Goal: Ask a question

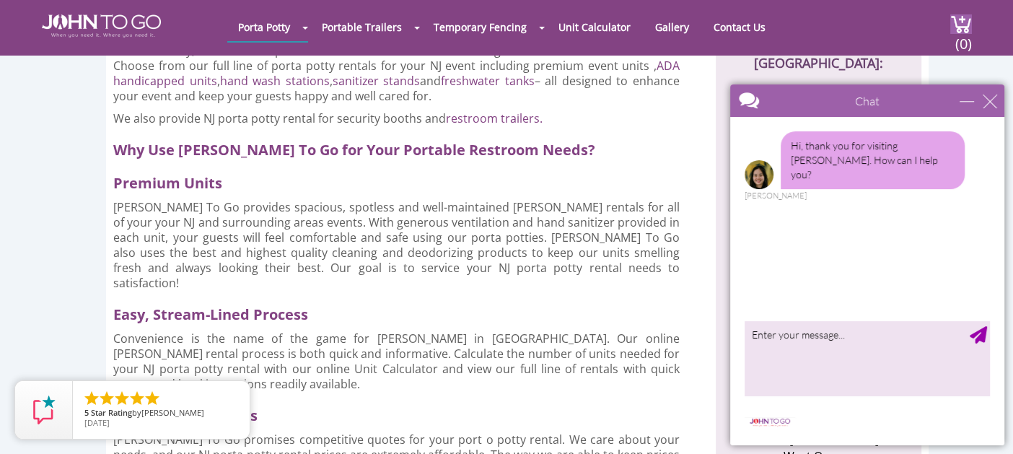
scroll to position [576, 0]
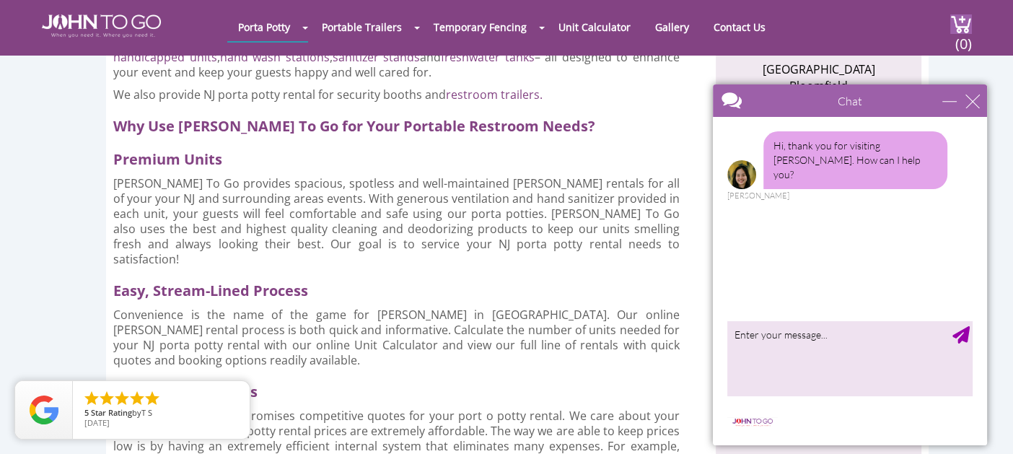
drag, startPoint x: 1607, startPoint y: 180, endPoint x: 956, endPoint y: 119, distance: 653.3
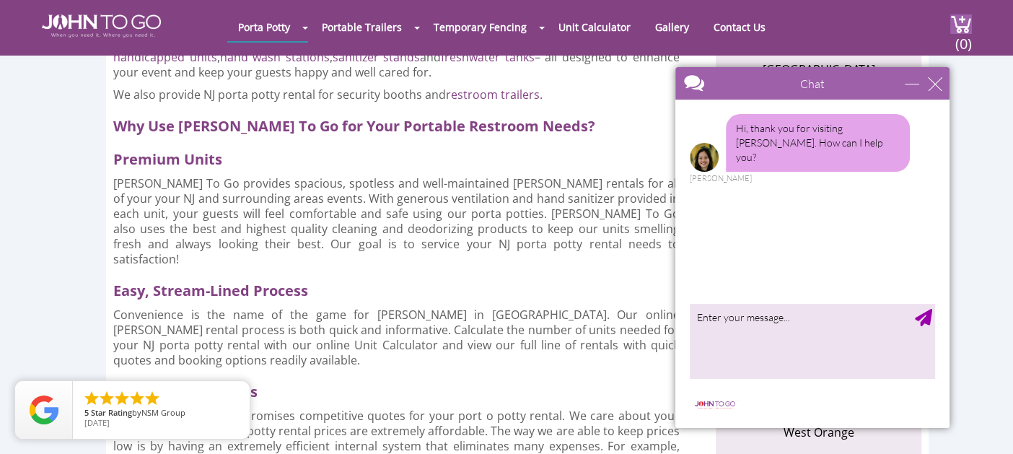
drag, startPoint x: 789, startPoint y: 108, endPoint x: 762, endPoint y: 90, distance: 32.8
click at [762, 90] on div at bounding box center [786, 84] width 223 height 35
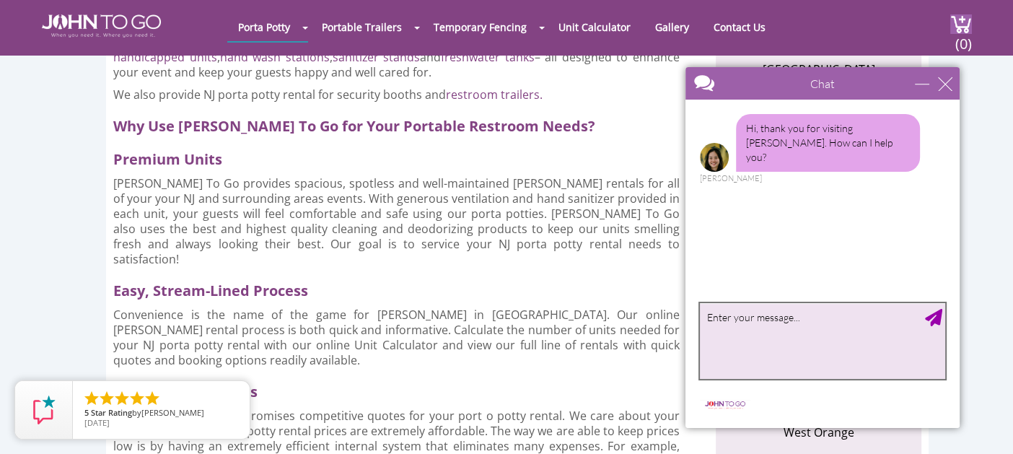
click at [716, 318] on textarea "type your message" at bounding box center [822, 341] width 245 height 76
type textarea "Do you have service in [GEOGRAPHIC_DATA] [GEOGRAPHIC_DATA]"
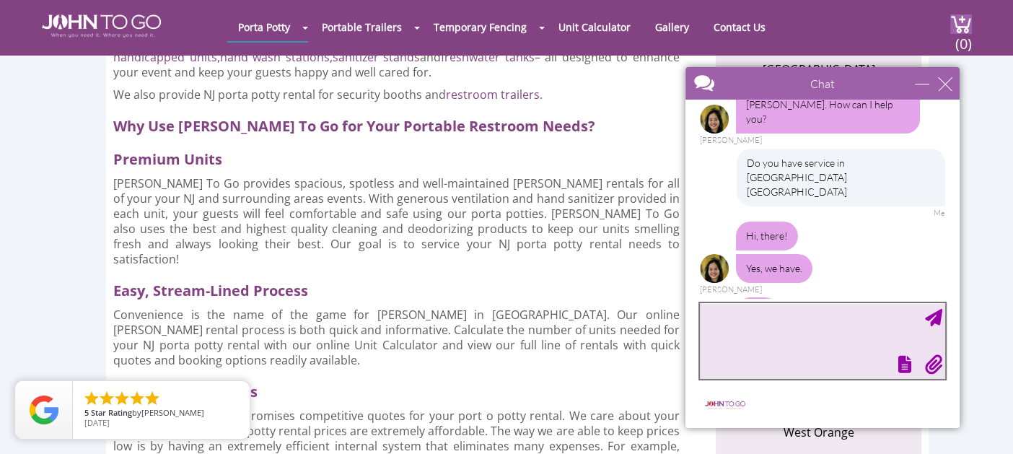
scroll to position [56, 0]
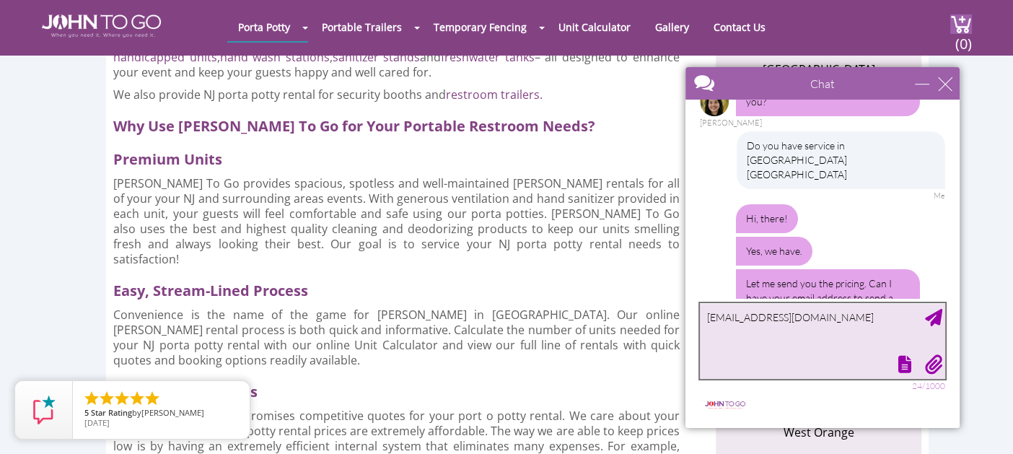
type textarea "[EMAIL_ADDRESS][DOMAIN_NAME]"
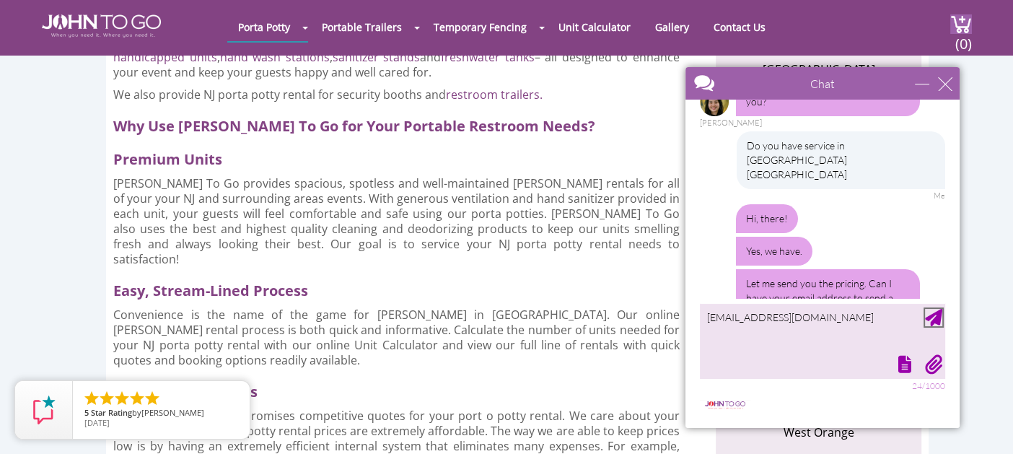
click at [931, 316] on div "Send Message" at bounding box center [933, 317] width 17 height 17
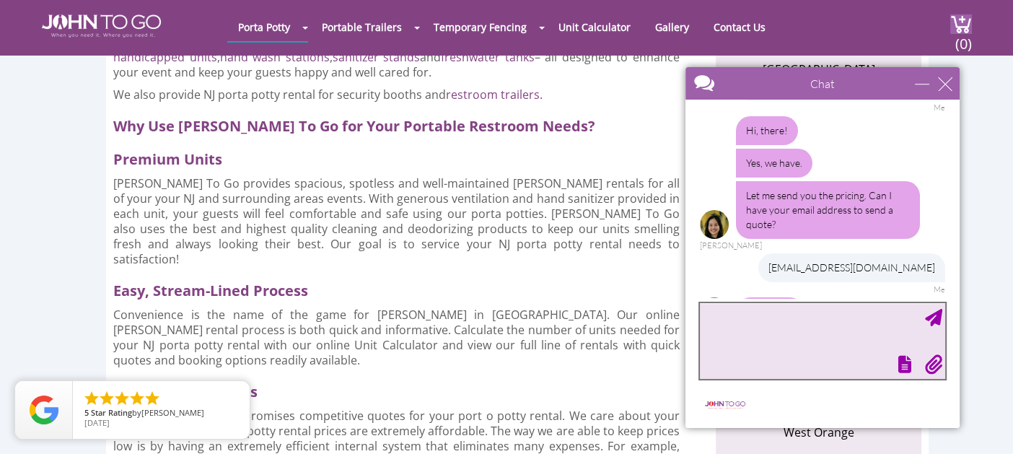
scroll to position [190, 0]
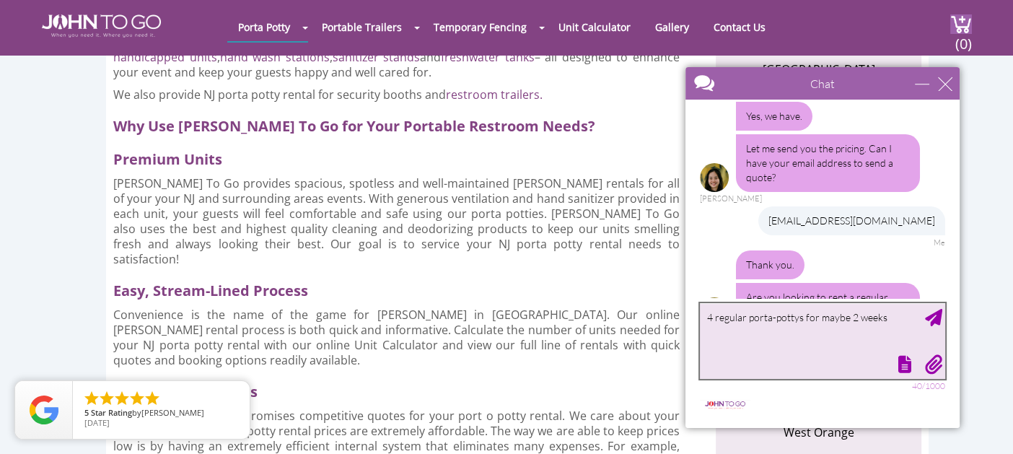
type textarea "4 regular porta-pottys for maybe 2 weeks."
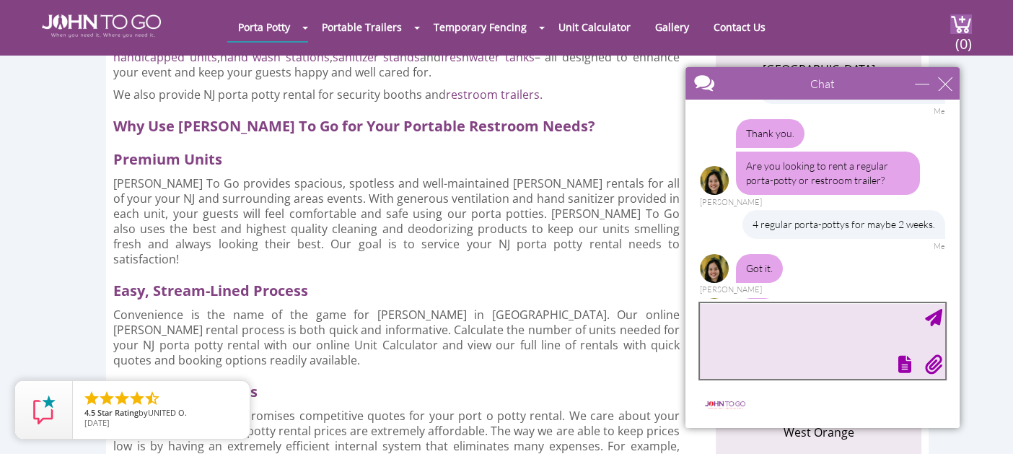
scroll to position [339, 0]
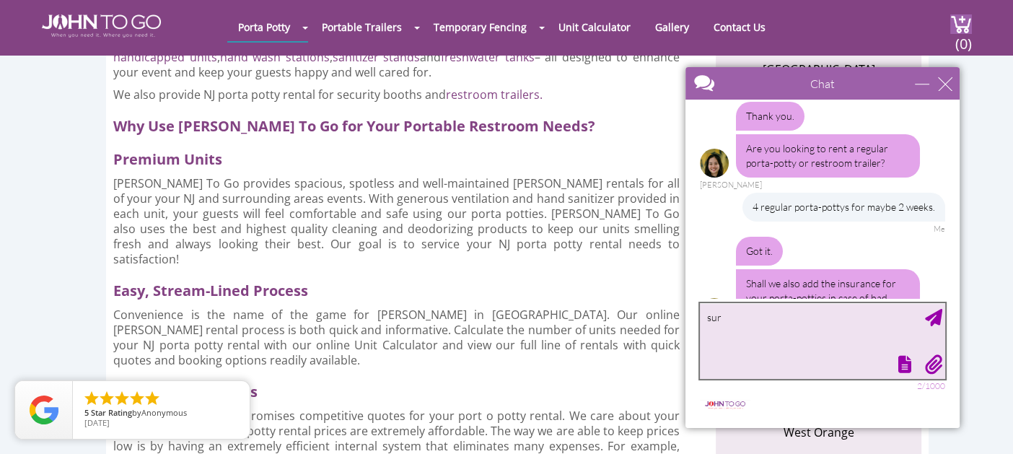
type textarea "sure"
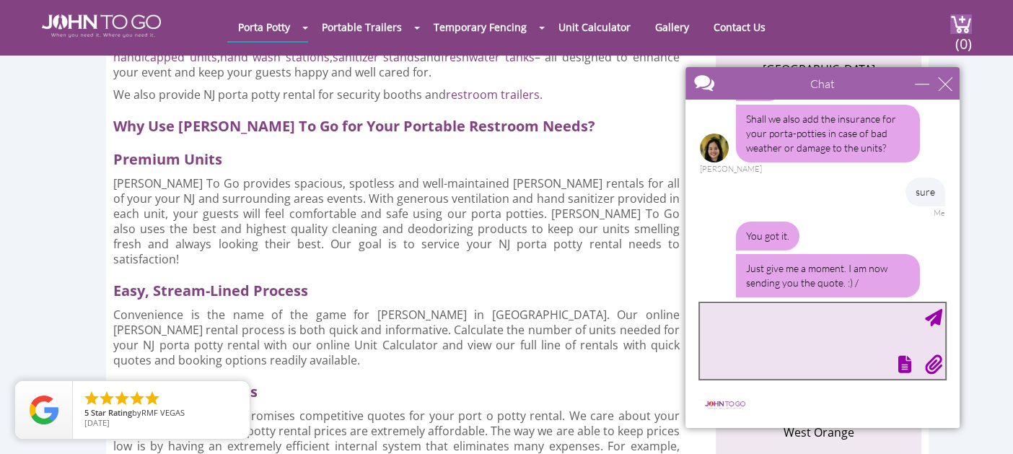
scroll to position [534, 0]
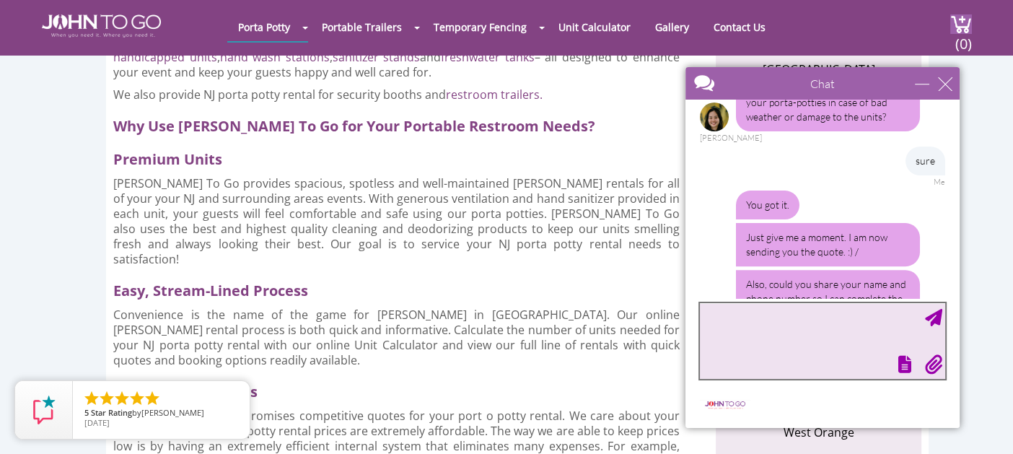
click at [709, 314] on textarea "type your message" at bounding box center [822, 341] width 245 height 76
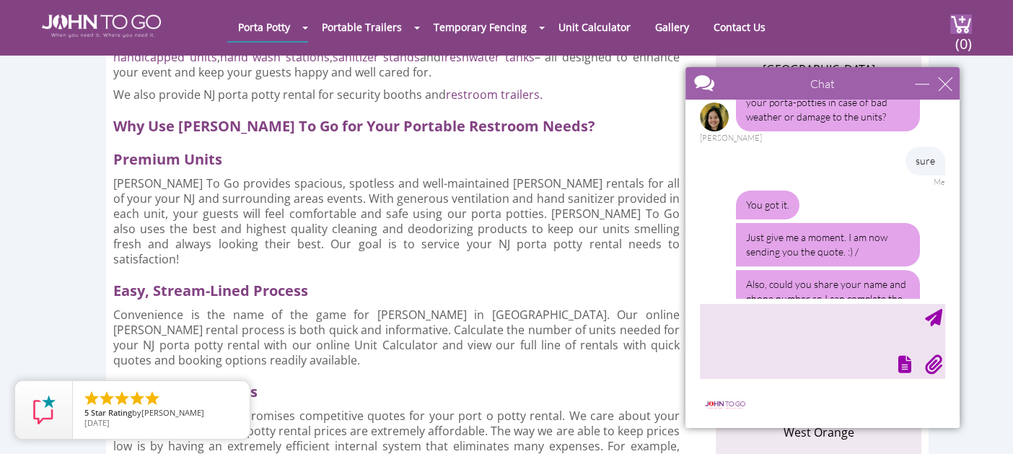
scroll to position [568, 0]
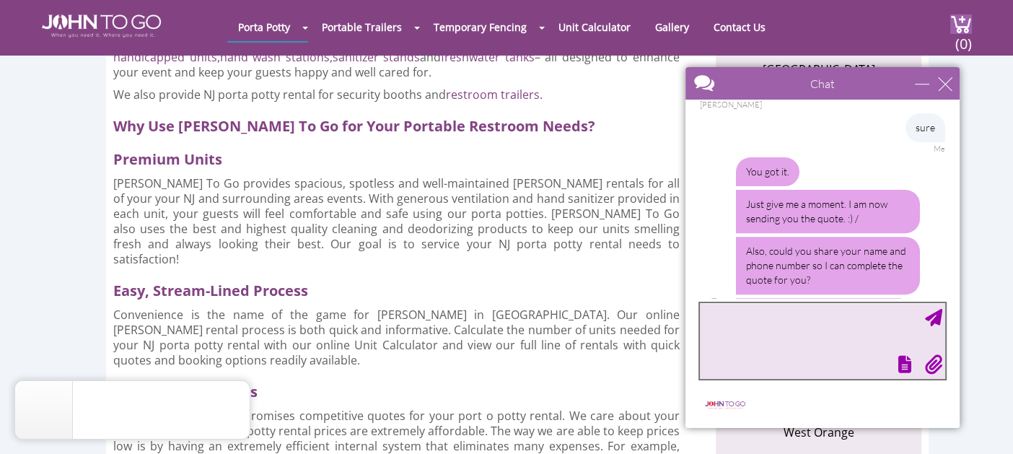
click at [705, 324] on textarea "type your message" at bounding box center [822, 341] width 245 height 76
type textarea "t"
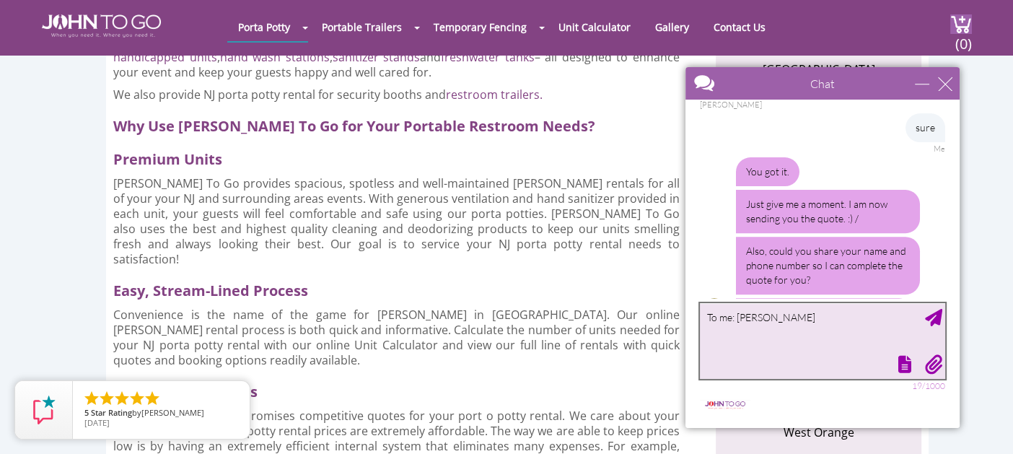
type textarea "To me: [PERSON_NAME]"
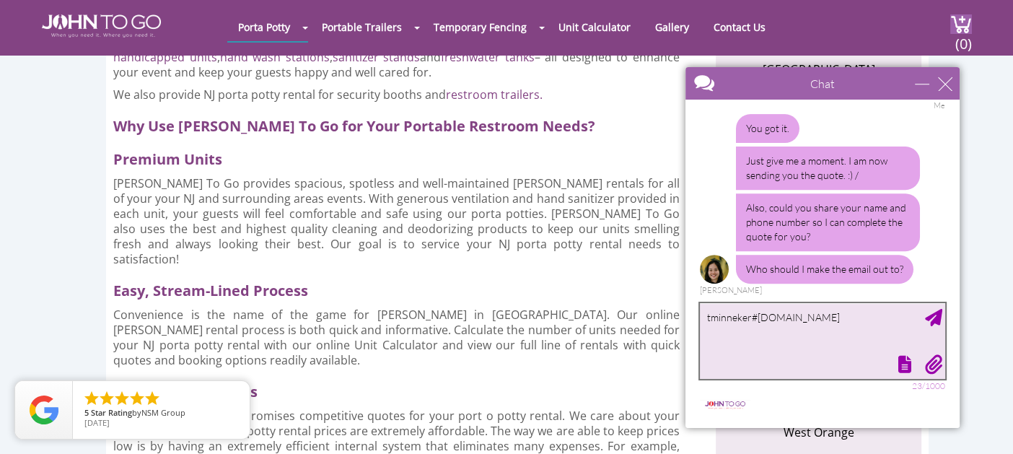
type textarea "tminneker#[DOMAIN_NAME]"
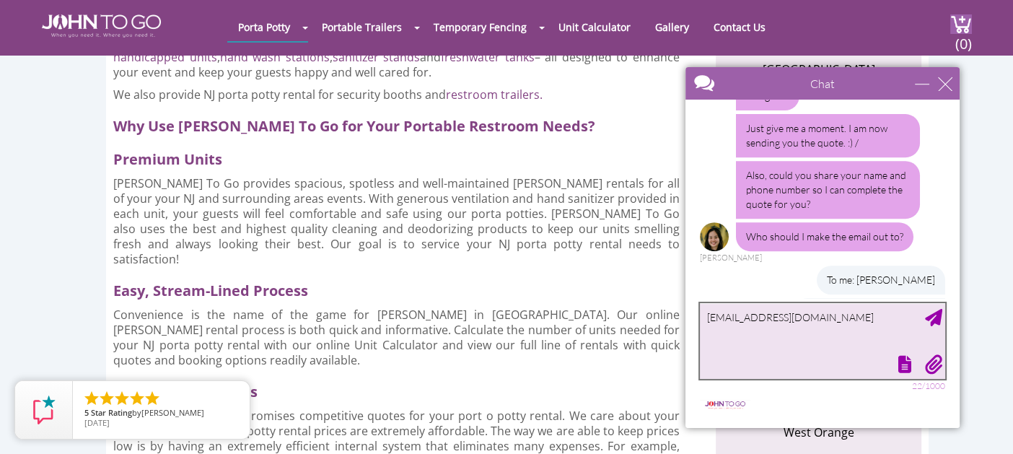
type textarea "[EMAIL_ADDRESS][DOMAIN_NAME]"
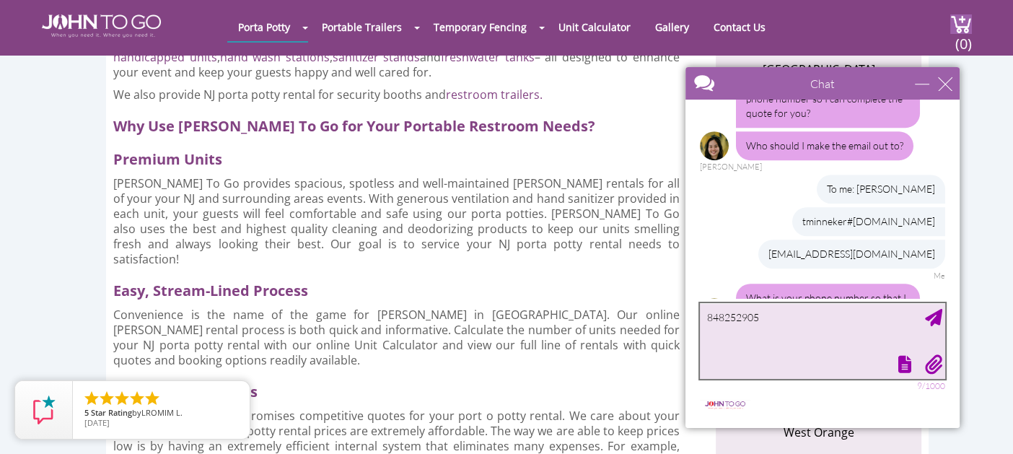
type textarea "8482529051"
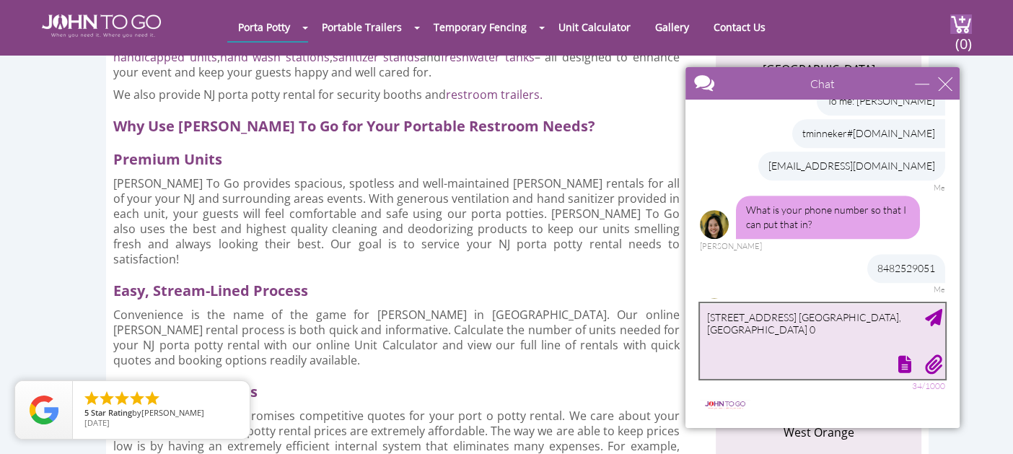
scroll to position [883, 0]
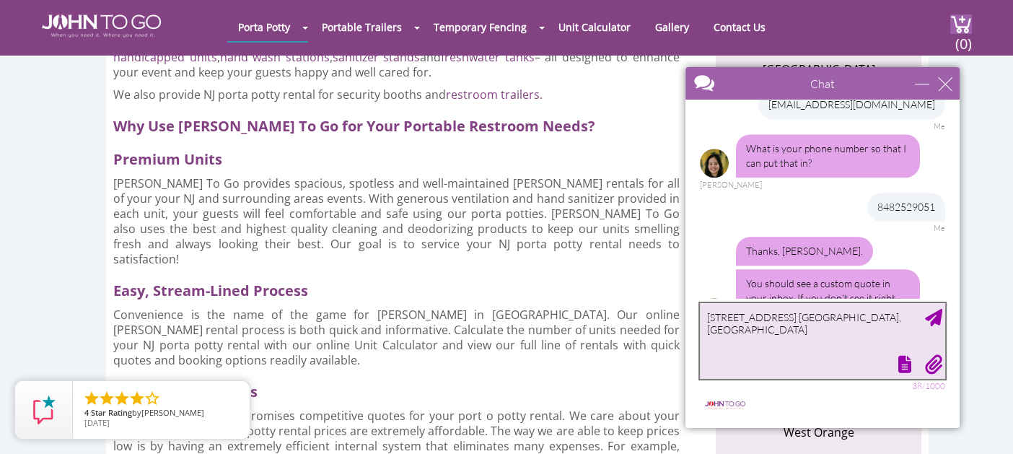
type textarea "[STREET_ADDRESS] [GEOGRAPHIC_DATA], [GEOGRAPHIC_DATA]"
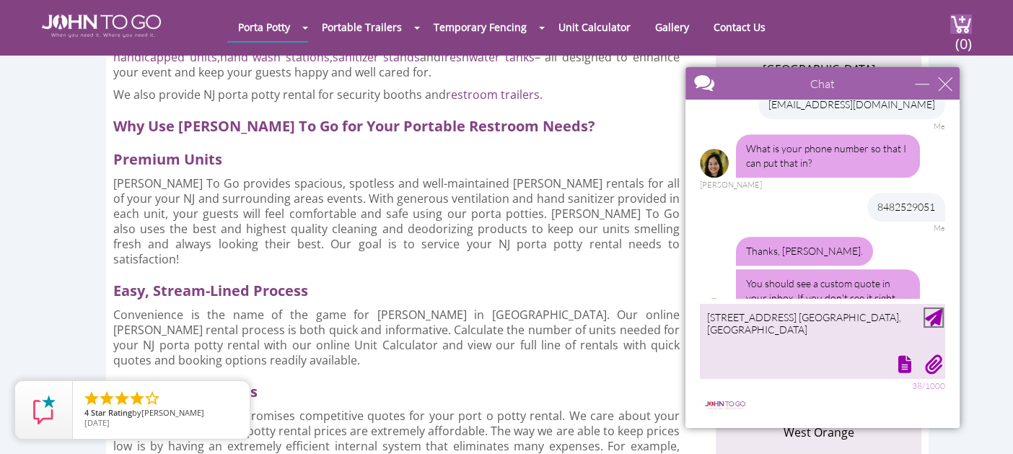
click at [932, 319] on div "Send Message" at bounding box center [933, 317] width 17 height 17
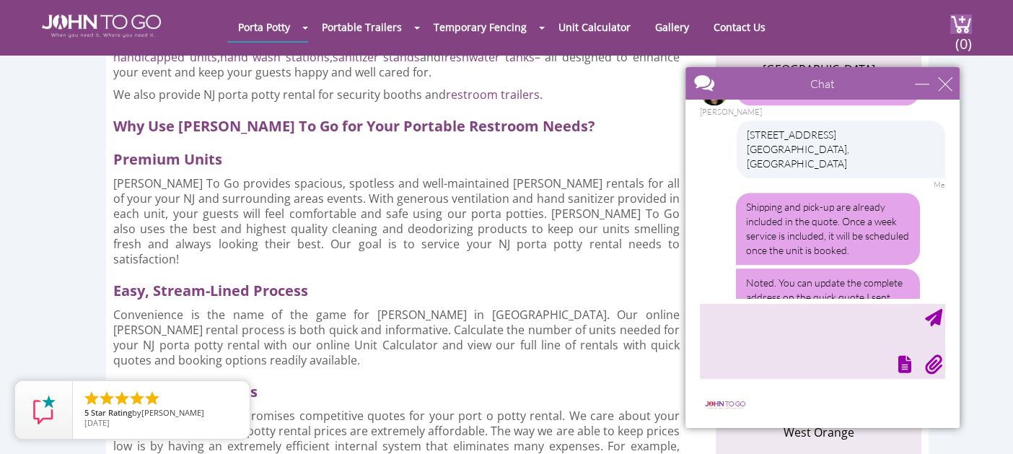
scroll to position [1122, 0]
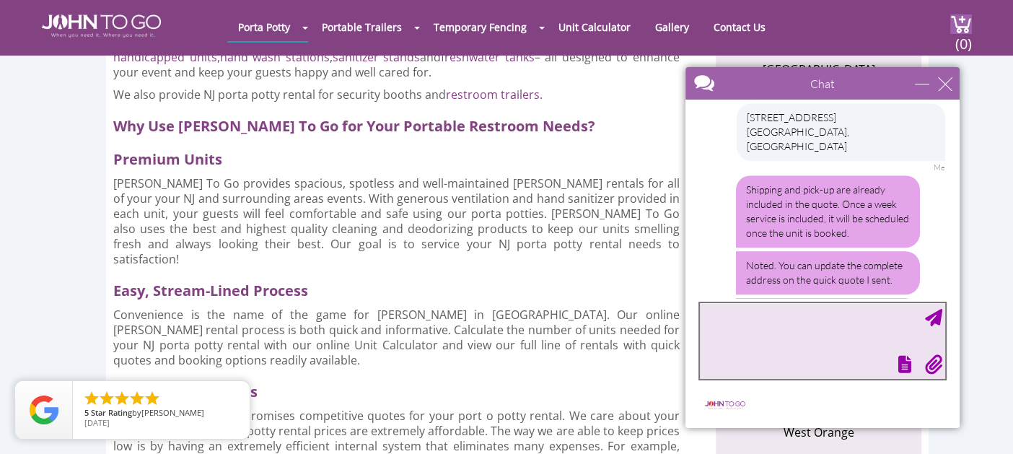
click at [708, 316] on textarea "type your message" at bounding box center [822, 341] width 245 height 76
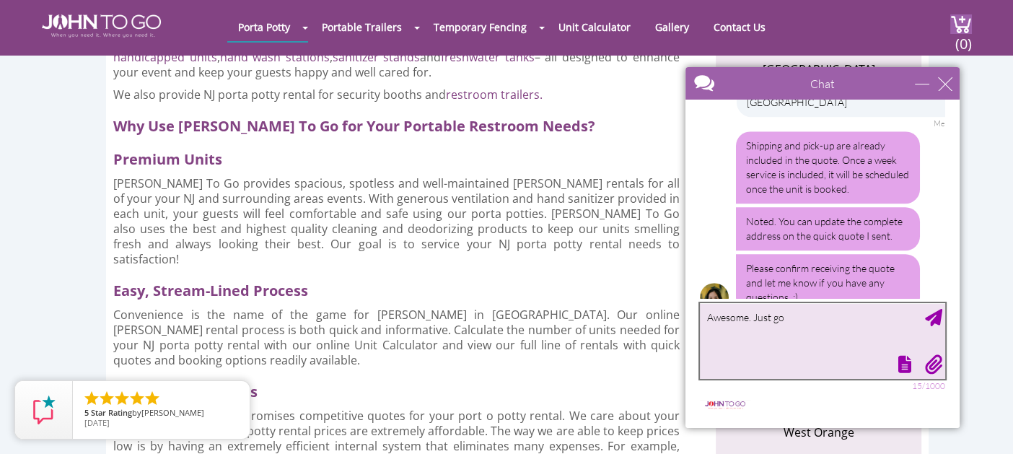
scroll to position [1198, 0]
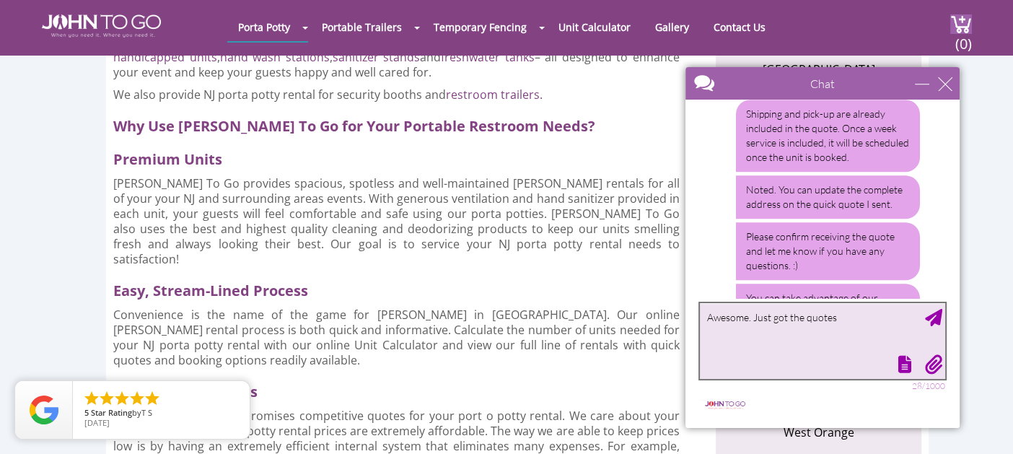
type textarea "Awesome. Just got the quotes."
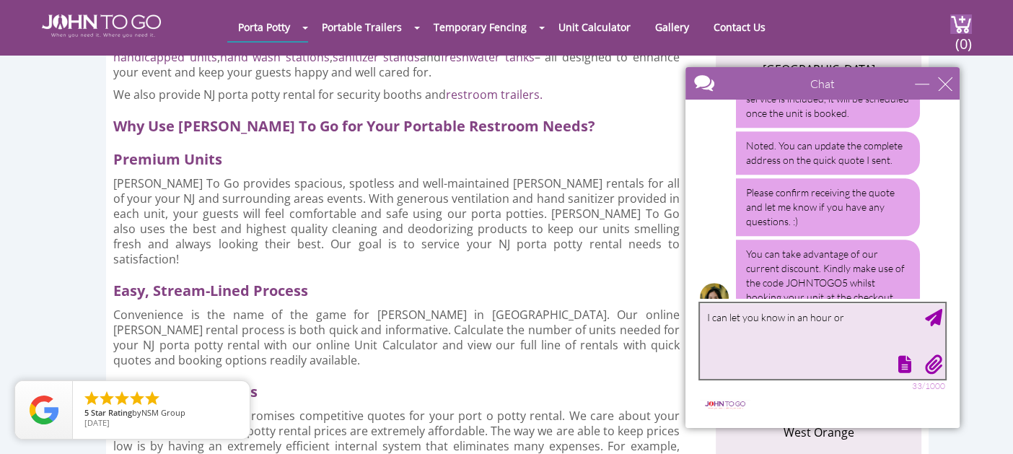
scroll to position [1286, 0]
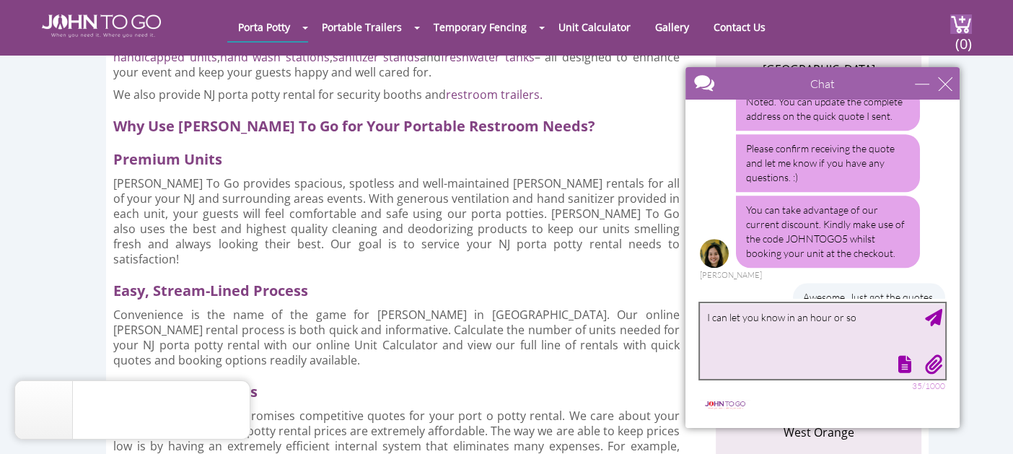
type textarea "I can let you know in an hour or so?"
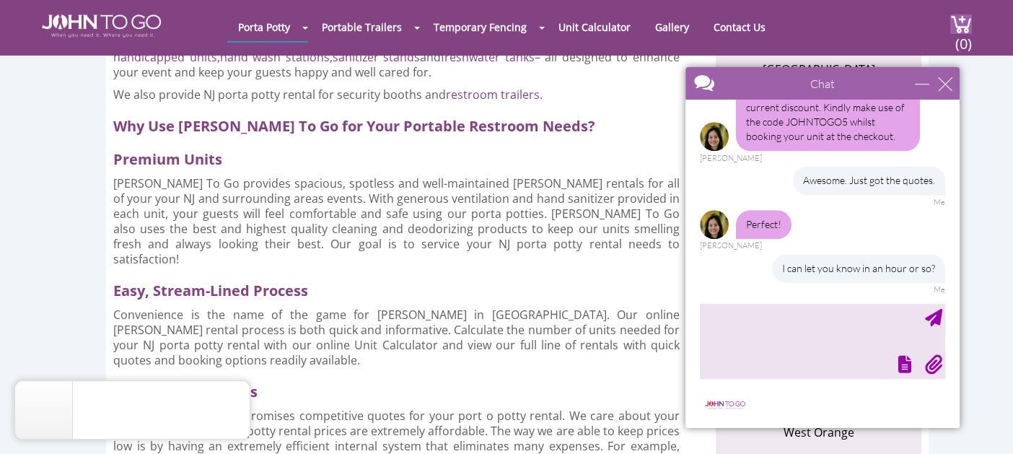
scroll to position [1450, 0]
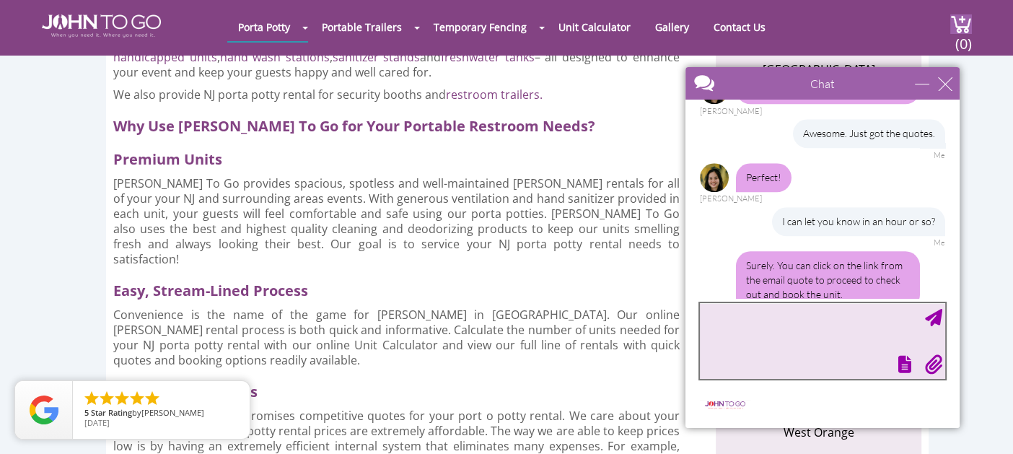
click at [712, 318] on textarea "type your message" at bounding box center [822, 341] width 245 height 76
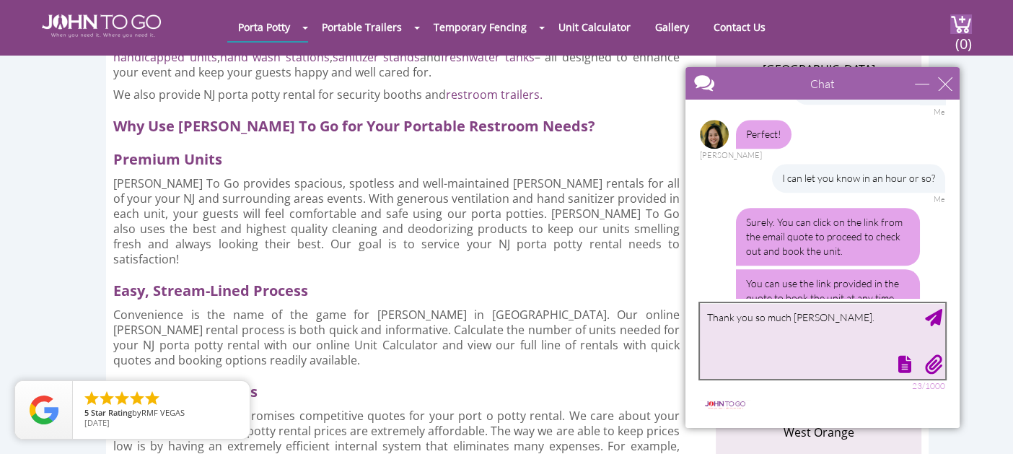
scroll to position [1525, 0]
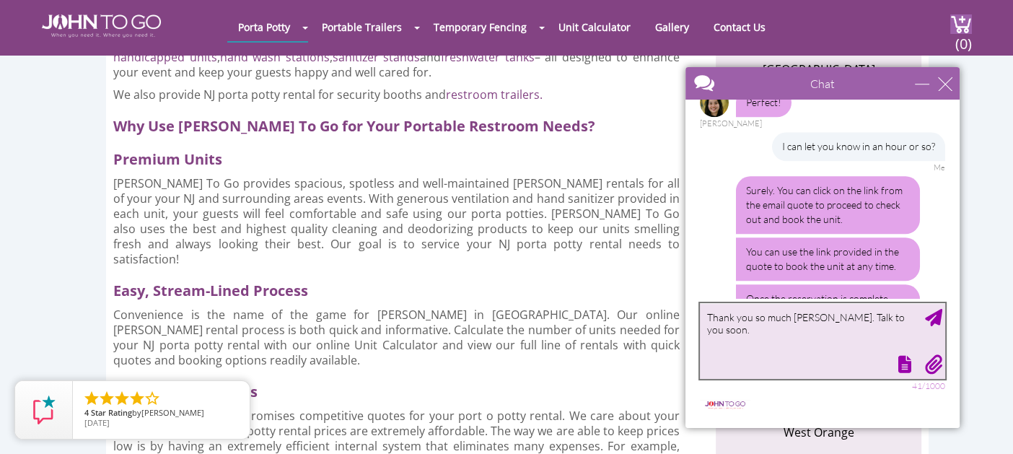
type textarea "Thank you so much [PERSON_NAME]. Talk to you soon."
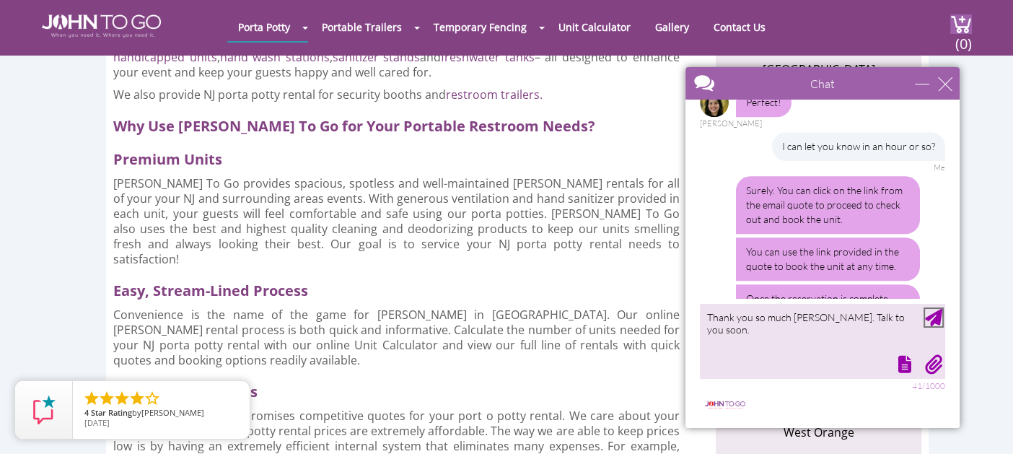
click at [936, 316] on div "Send Message" at bounding box center [933, 317] width 17 height 17
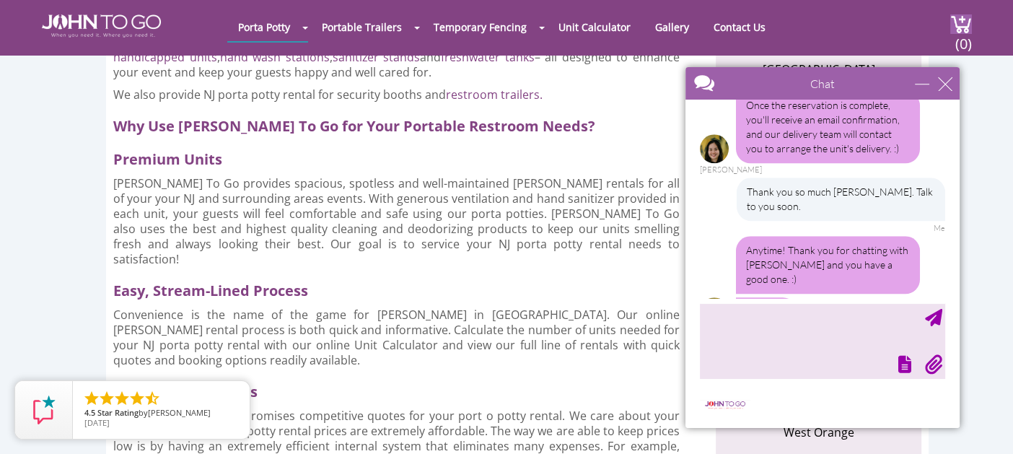
scroll to position [1706, 0]
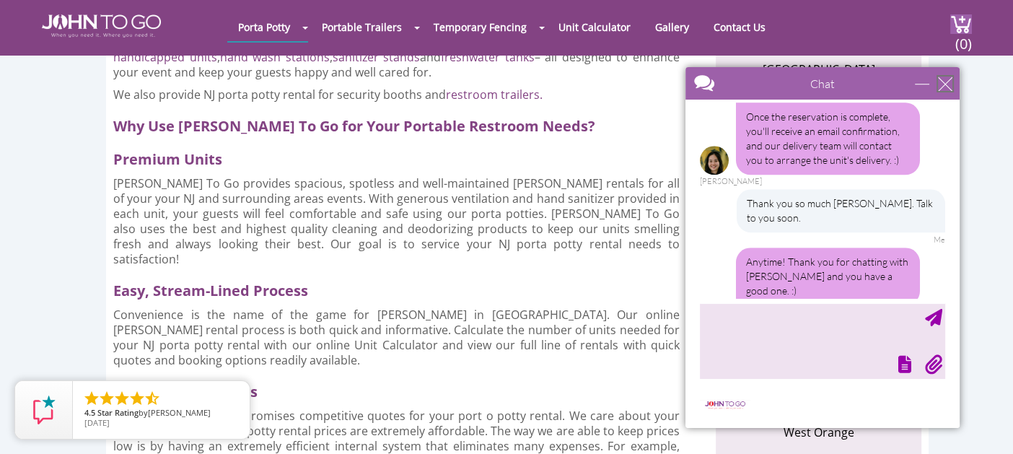
click at [946, 84] on div "close" at bounding box center [945, 83] width 14 height 14
type input "Continue Chat"
type input "End Chat"
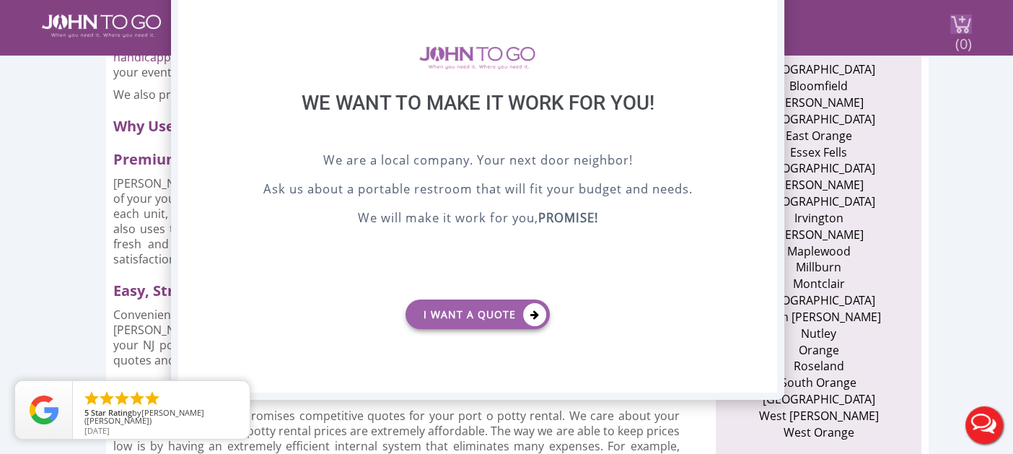
scroll to position [0, 0]
